Goal: Transaction & Acquisition: Purchase product/service

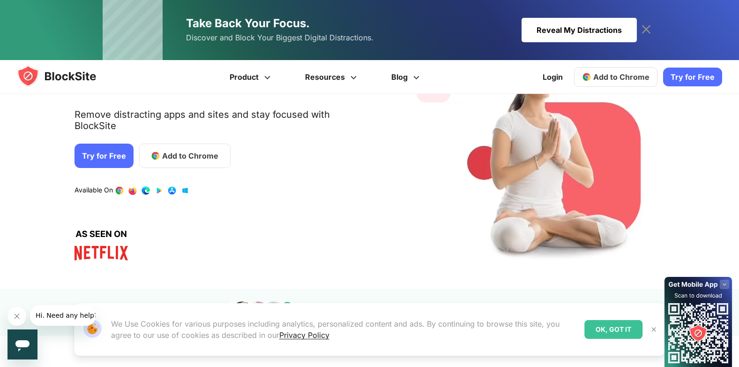
scroll to position [109, 0]
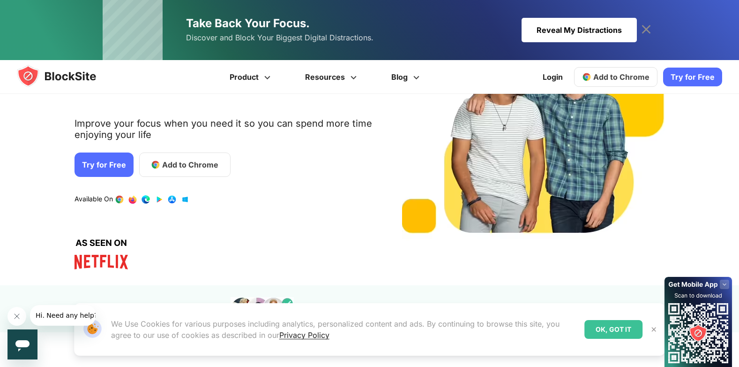
click at [105, 168] on link "Try for Free" at bounding box center [104, 164] width 59 height 24
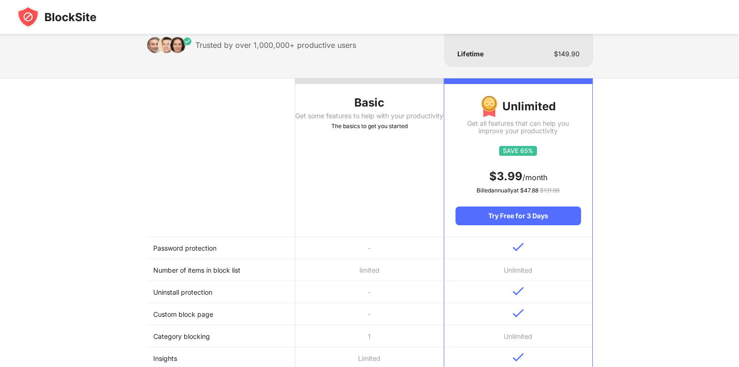
scroll to position [119, 0]
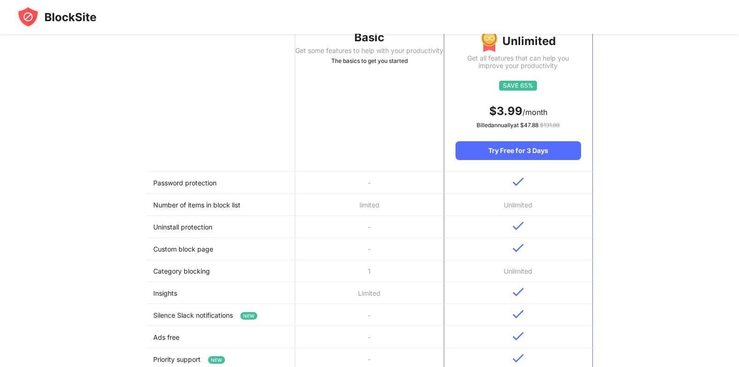
click at [315, 168] on th "Basic Get some features to help with your productivity The basics to get you st…" at bounding box center [369, 92] width 149 height 158
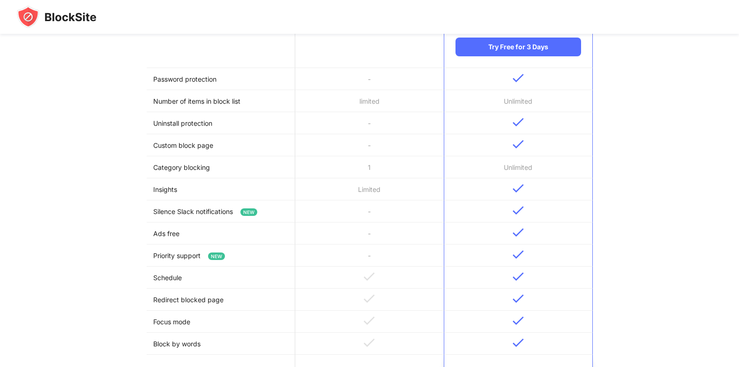
scroll to position [378, 0]
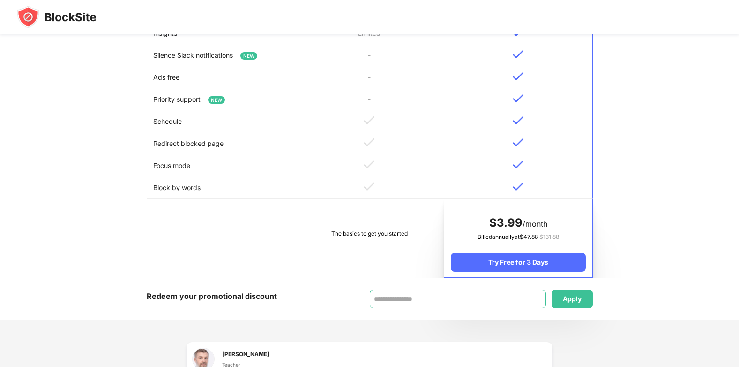
click at [468, 304] on input at bounding box center [458, 298] width 176 height 19
click at [569, 292] on div "Apply" at bounding box center [572, 298] width 41 height 19
click at [467, 291] on input at bounding box center [458, 298] width 176 height 19
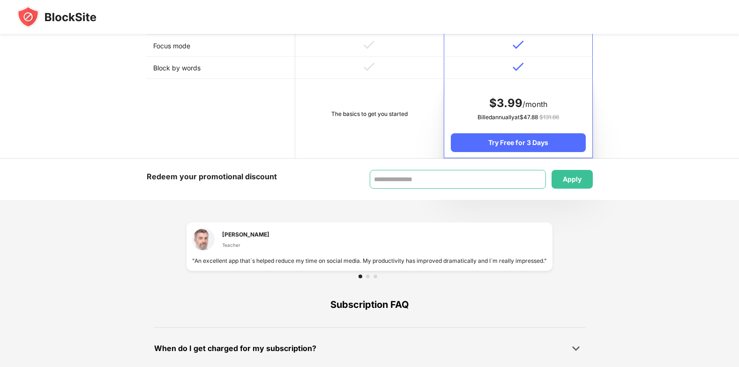
scroll to position [500, 0]
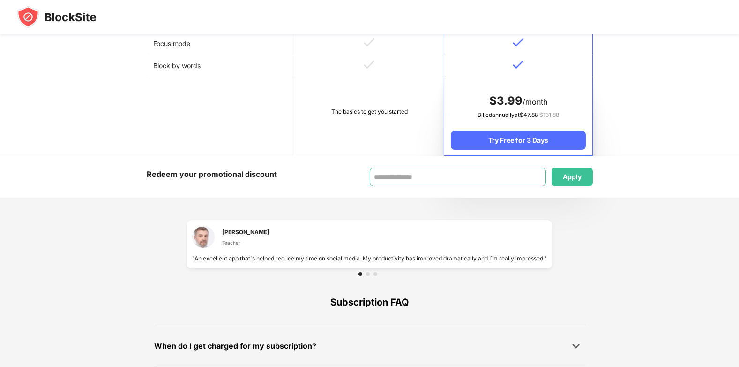
click at [389, 181] on input at bounding box center [458, 176] width 176 height 19
type input "******"
click at [575, 187] on div "Redeem your promotional discount ****** Apply" at bounding box center [369, 176] width 739 height 41
click at [572, 174] on div "Apply" at bounding box center [572, 177] width 19 height 8
drag, startPoint x: 442, startPoint y: 176, endPoint x: 265, endPoint y: 157, distance: 178.2
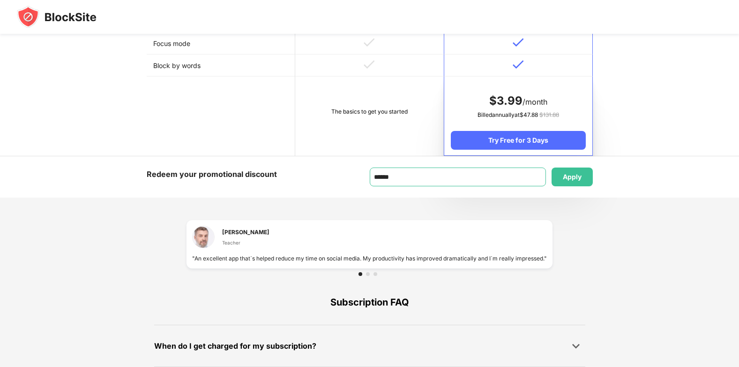
click at [265, 157] on div "Redeem your promotional discount ****** Apply" at bounding box center [369, 176] width 739 height 41
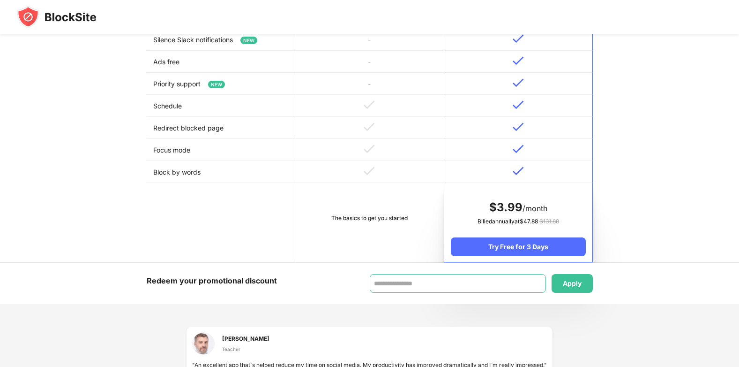
scroll to position [419, 0]
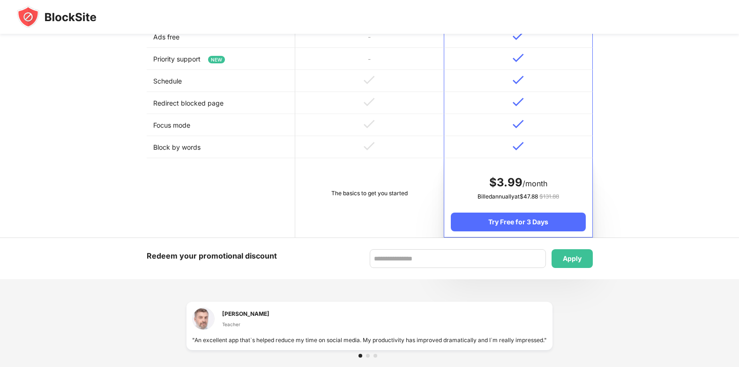
click at [5, 1] on div at bounding box center [369, 17] width 739 height 34
